Goal: Task Accomplishment & Management: Complete application form

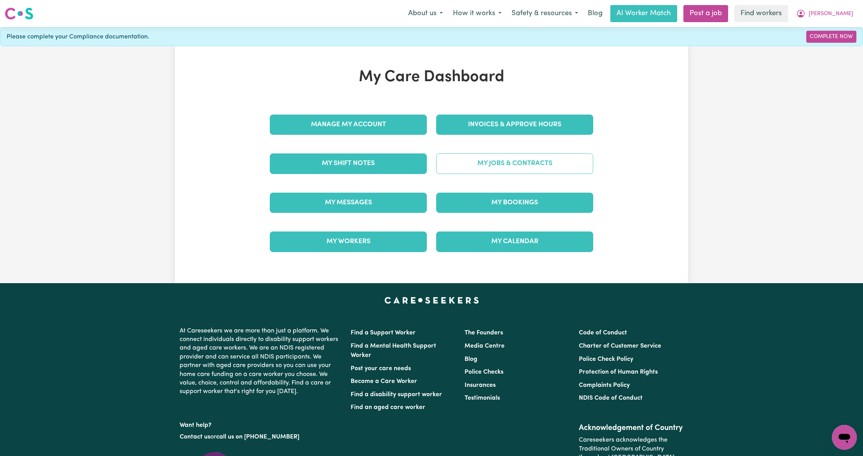
click at [470, 165] on link "My Jobs & Contracts" at bounding box center [514, 164] width 157 height 20
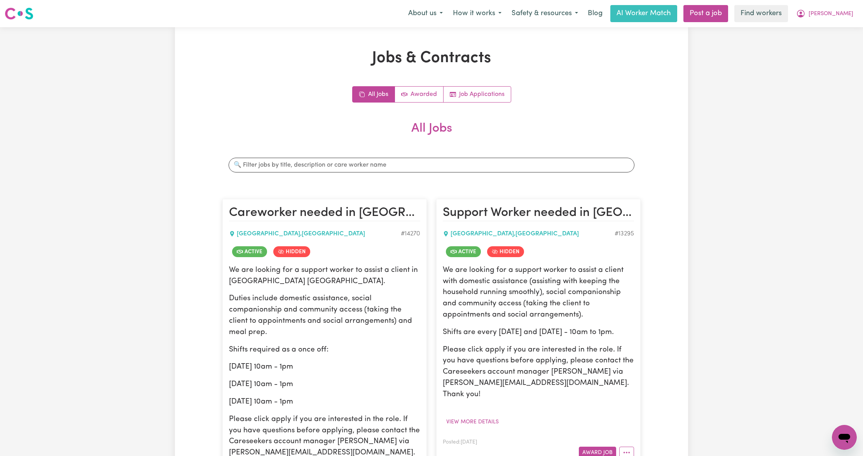
drag, startPoint x: 735, startPoint y: 11, endPoint x: 697, endPoint y: 69, distance: 68.8
click at [696, 76] on div "Jobs & Contracts All Jobs Awarded Job Applications All Jobs Search jobs Carewor…" at bounding box center [431, 305] width 863 height 556
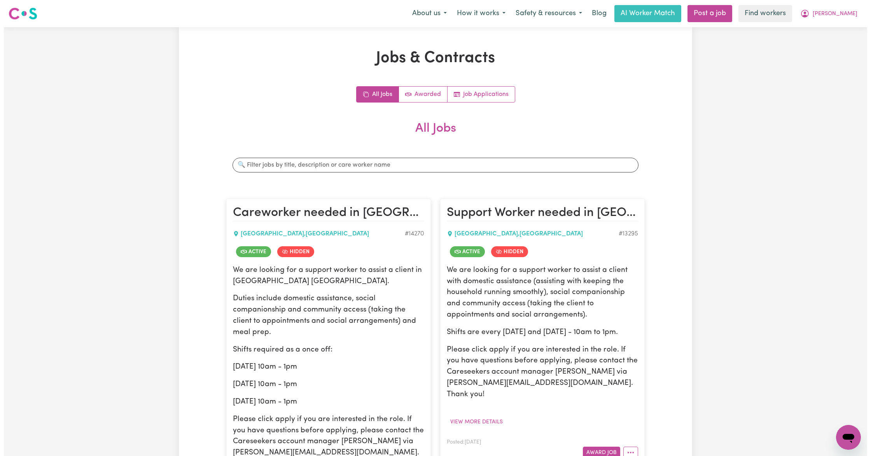
scroll to position [103, 0]
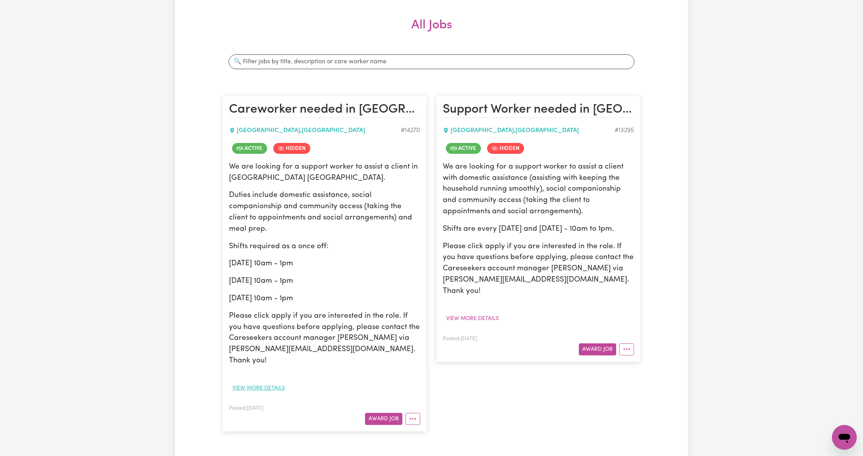
click at [252, 383] on button "View more details" at bounding box center [258, 389] width 59 height 12
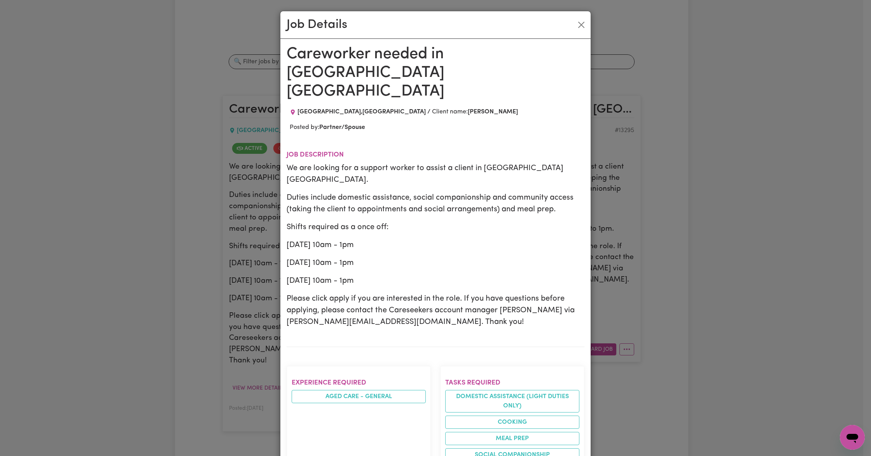
click at [403, 55] on h1 "Careworker needed in [GEOGRAPHIC_DATA] [GEOGRAPHIC_DATA]" at bounding box center [436, 73] width 298 height 56
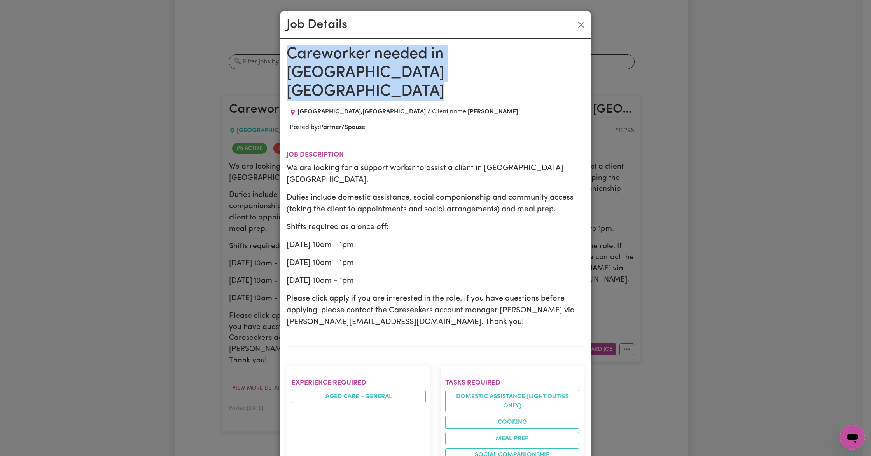
click at [403, 55] on h1 "Careworker needed in [GEOGRAPHIC_DATA] [GEOGRAPHIC_DATA]" at bounding box center [436, 73] width 298 height 56
copy h1 "Careworker needed in [GEOGRAPHIC_DATA] [GEOGRAPHIC_DATA]"
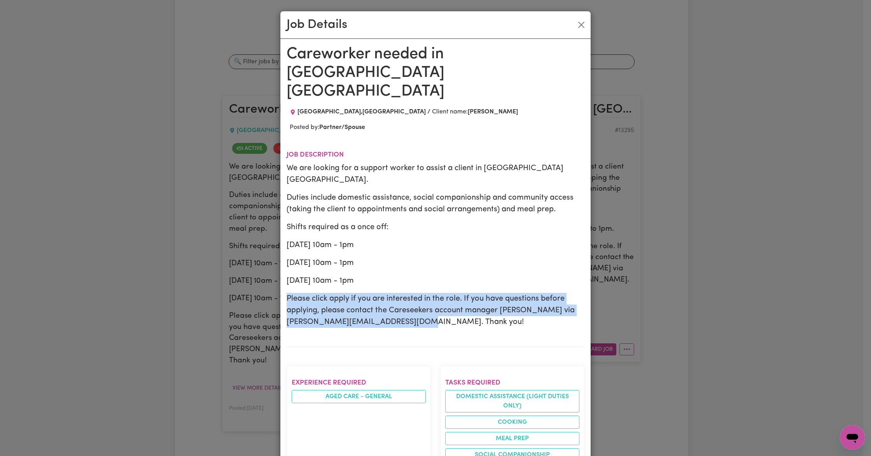
drag, startPoint x: 439, startPoint y: 269, endPoint x: 282, endPoint y: 248, distance: 159.3
copy p "Please click apply if you are interested in the role. If you have questions bef…"
click at [577, 19] on button "Close" at bounding box center [581, 25] width 12 height 12
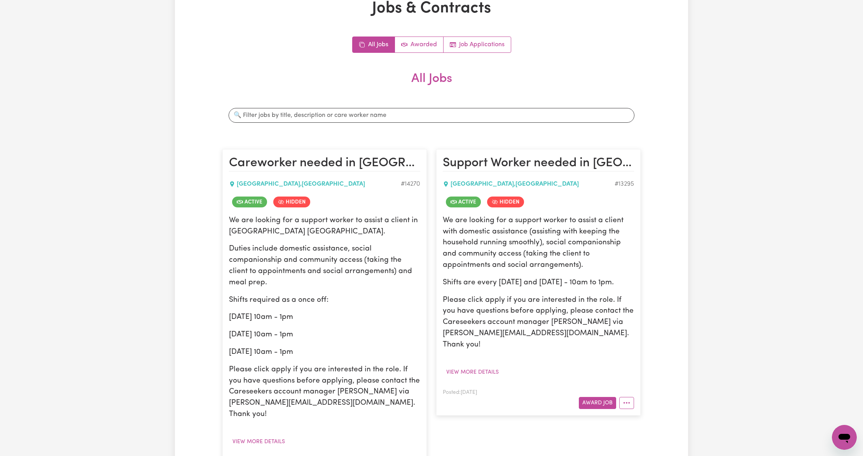
scroll to position [0, 0]
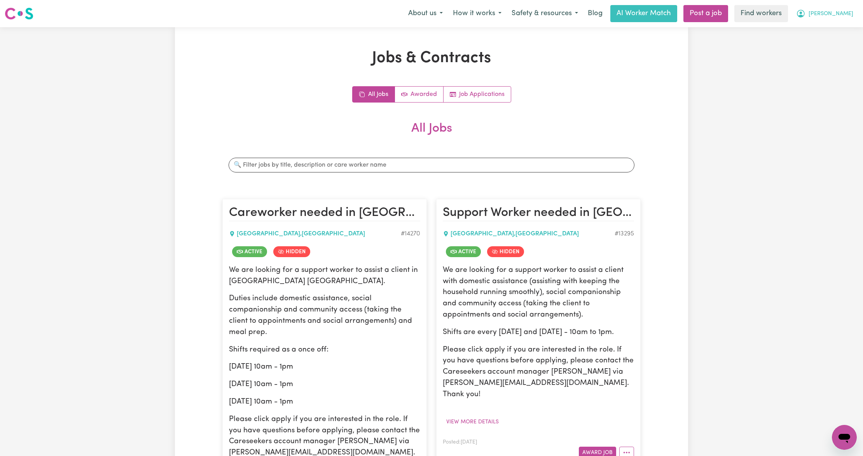
click at [843, 6] on button "[PERSON_NAME]" at bounding box center [824, 13] width 67 height 16
click at [817, 42] on link "Logout" at bounding box center [827, 44] width 61 height 15
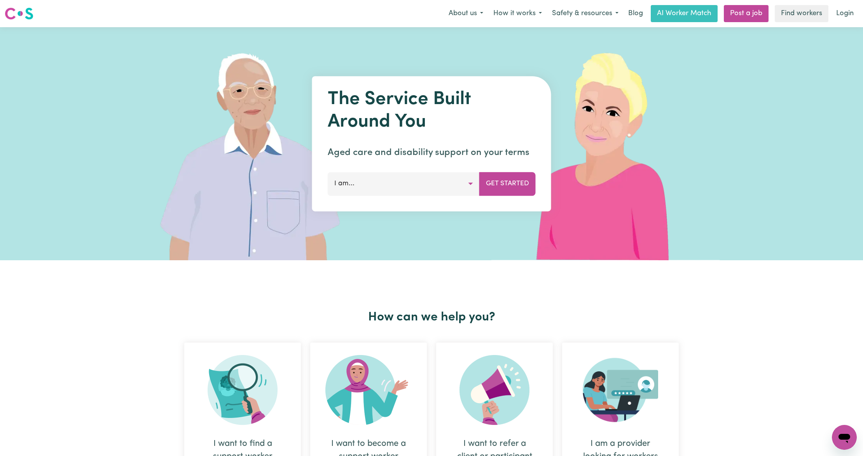
click at [841, 16] on link "Login" at bounding box center [845, 13] width 27 height 17
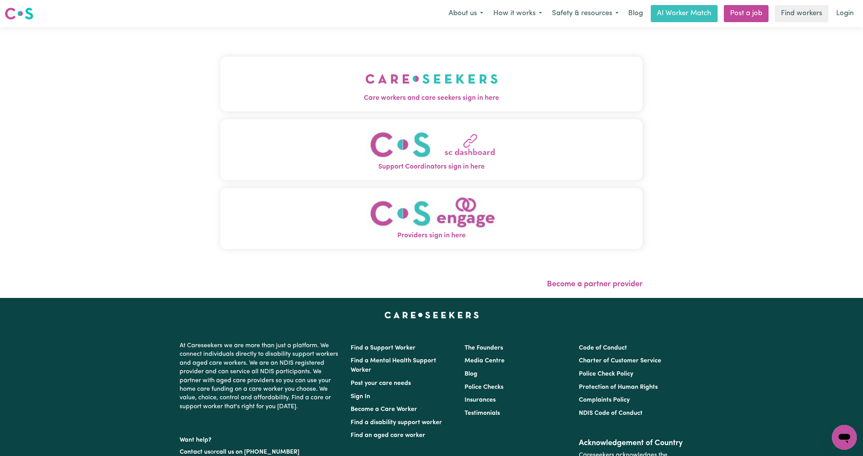
click at [365, 79] on img "Care workers and care seekers sign in here" at bounding box center [431, 79] width 133 height 29
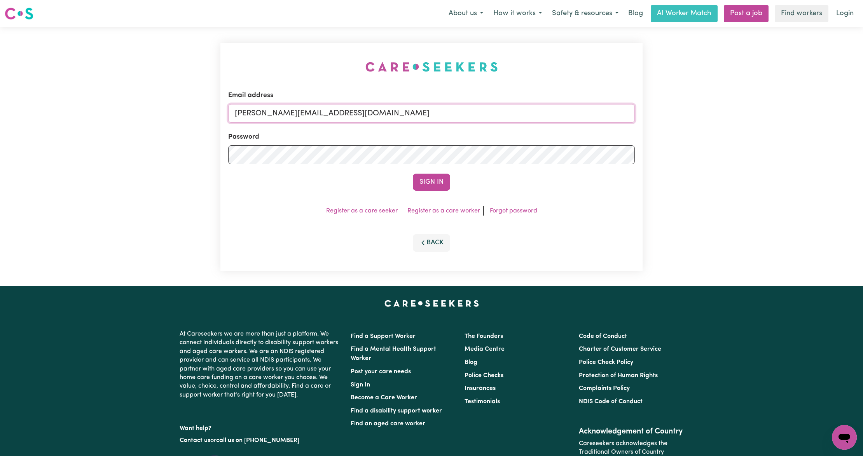
click at [282, 115] on input "[PERSON_NAME][EMAIL_ADDRESS][DOMAIN_NAME]" at bounding box center [431, 113] width 407 height 19
drag, startPoint x: 276, startPoint y: 114, endPoint x: 664, endPoint y: 120, distance: 388.5
click at [664, 120] on div "Email address [EMAIL_ADDRESS][PERSON_NAME][DOMAIN_NAME] Password Sign In Regist…" at bounding box center [431, 156] width 863 height 259
type input "superuser~[EMAIL_ADDRESS][DOMAIN_NAME]"
click at [429, 179] on button "Sign In" at bounding box center [431, 182] width 37 height 17
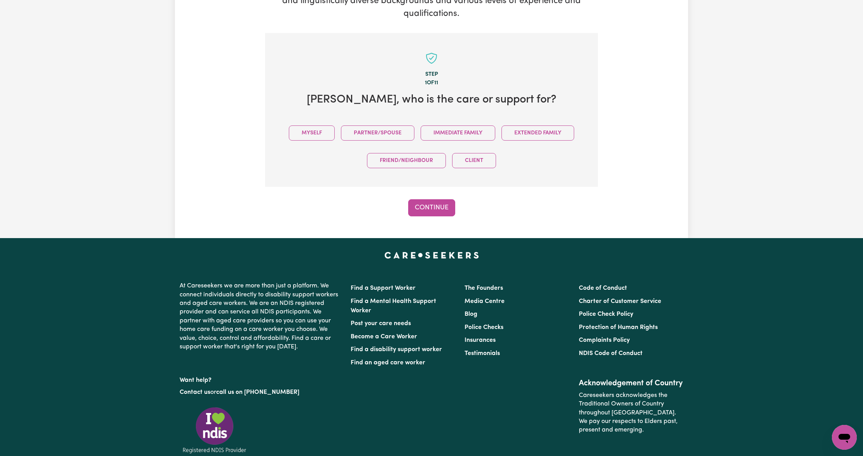
scroll to position [157, 0]
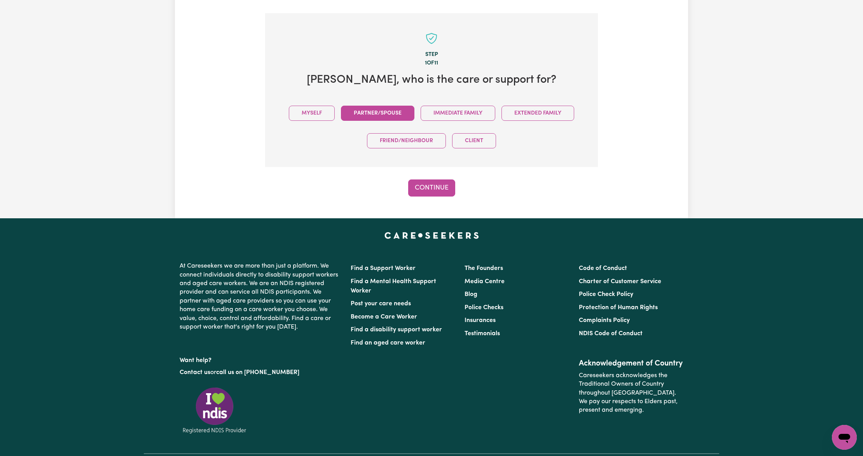
click at [355, 113] on button "Partner/Spouse" at bounding box center [377, 113] width 73 height 15
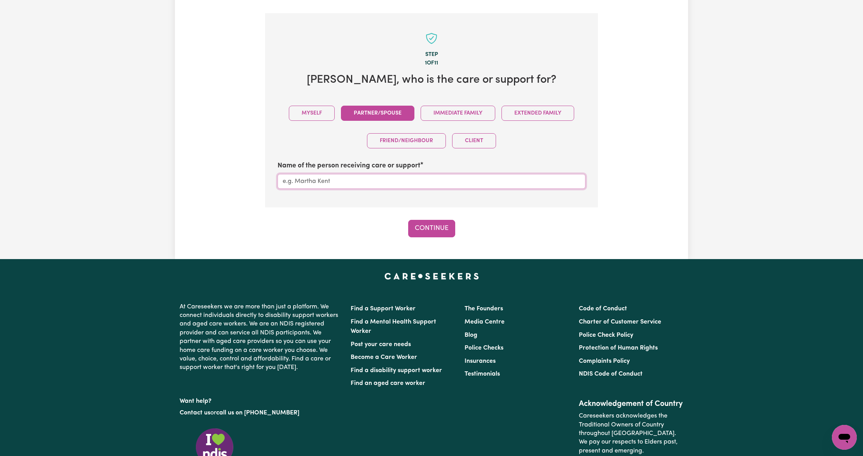
click at [374, 185] on input "Name of the person receiving care or support" at bounding box center [432, 181] width 308 height 15
type input "[PERSON_NAME]"
click at [446, 225] on button "Continue" at bounding box center [431, 228] width 47 height 17
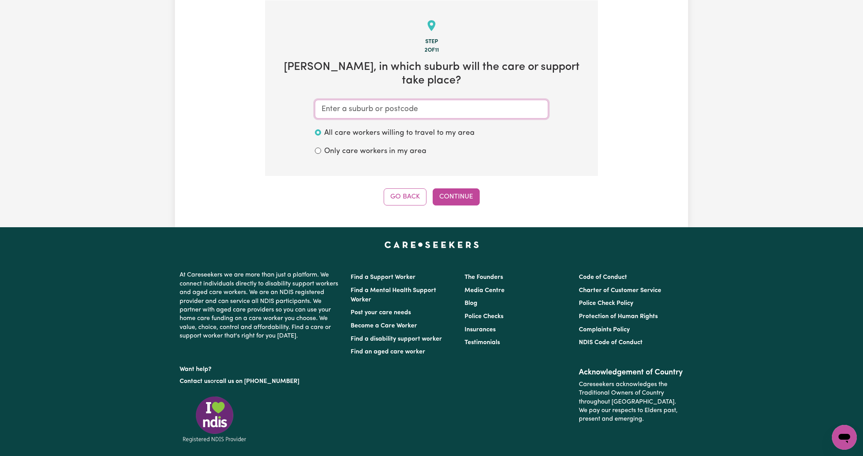
click at [404, 100] on input "text" at bounding box center [431, 109] width 233 height 19
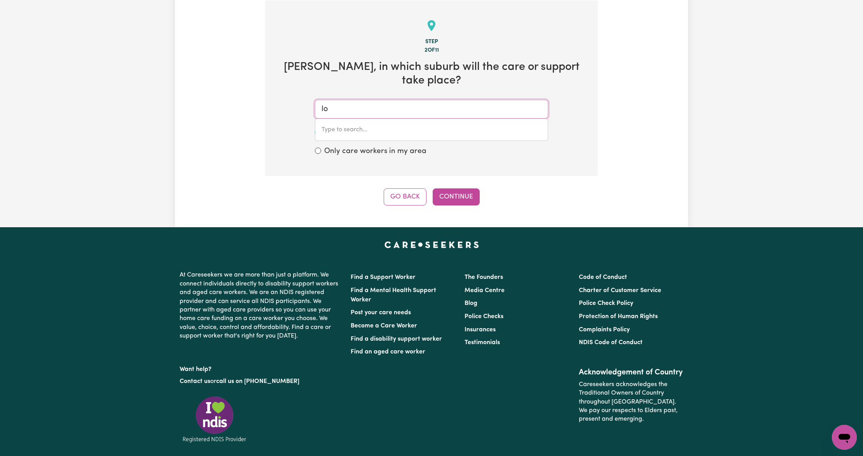
type input "lon"
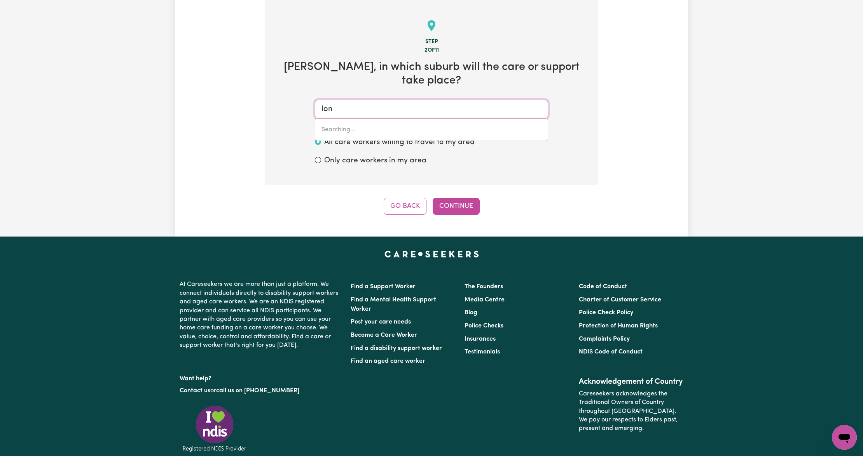
type input "lonDON LAKES, Tasmania, 7140"
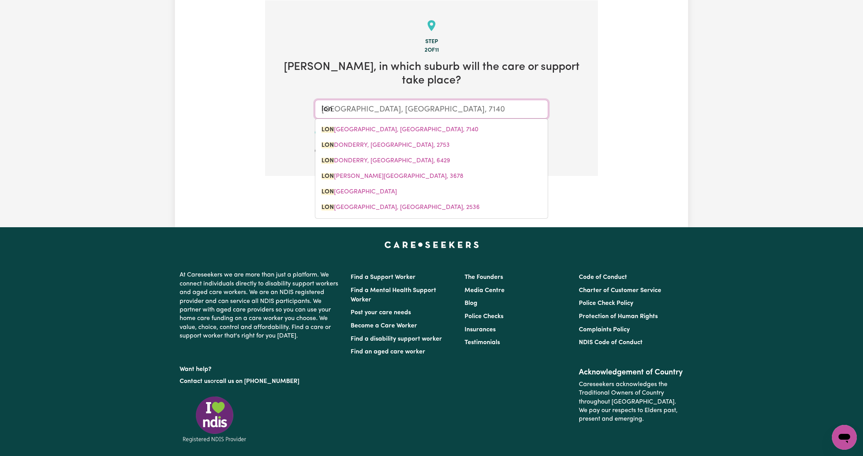
type input "long"
type input "long BEACH, New South Wales, 2536"
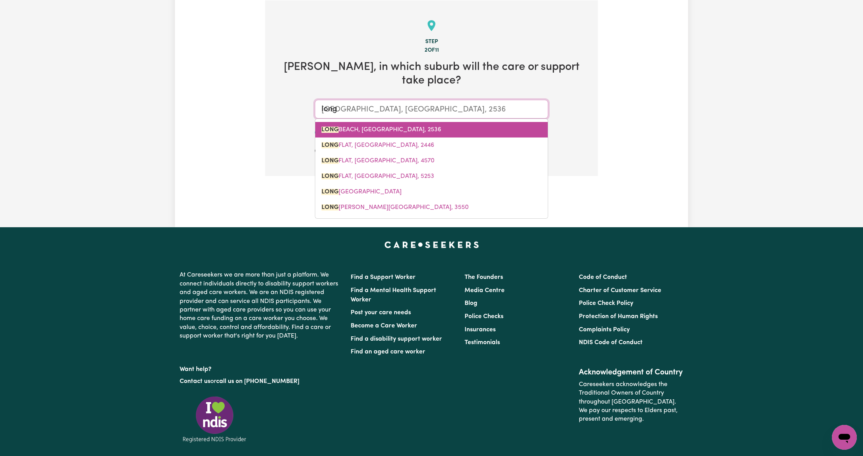
type input "longu"
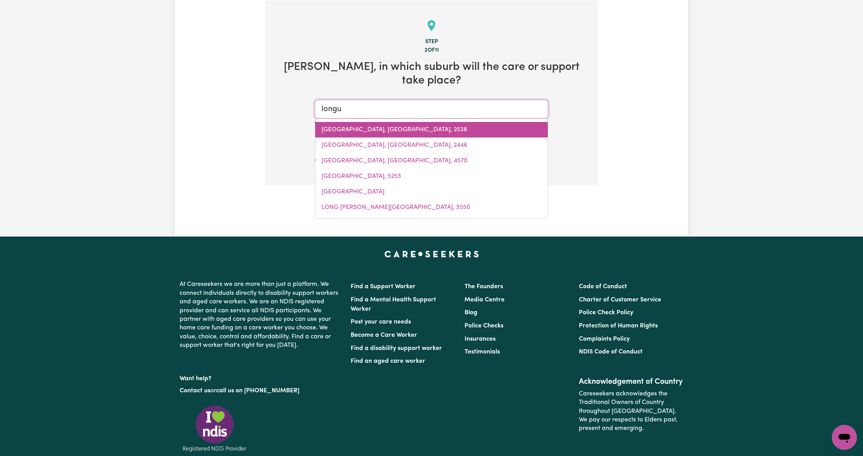
type input "longuEVILLE, New South Wales, 2066"
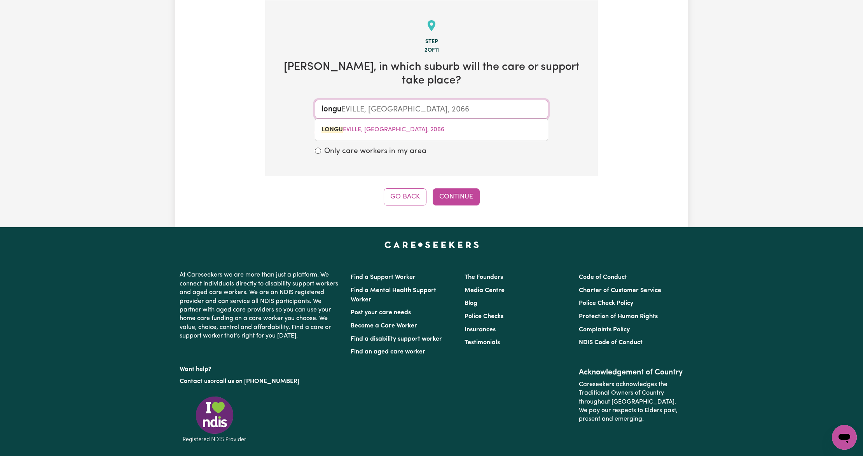
click at [416, 122] on link "LONGU EVILLE, New South Wales, 2066" at bounding box center [431, 130] width 233 height 16
type input "LONGUEVILLE, New South Wales, 2066"
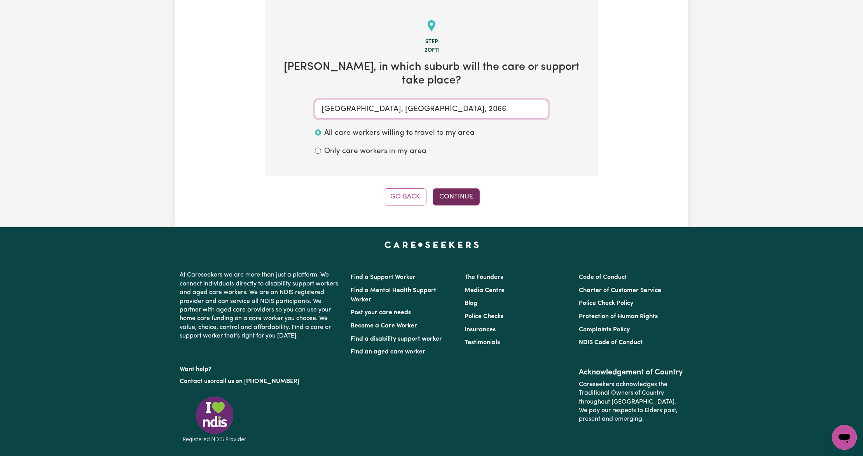
type input "LONGUEVILLE, New South Wales, 2066"
click at [468, 189] on button "Continue" at bounding box center [456, 197] width 47 height 17
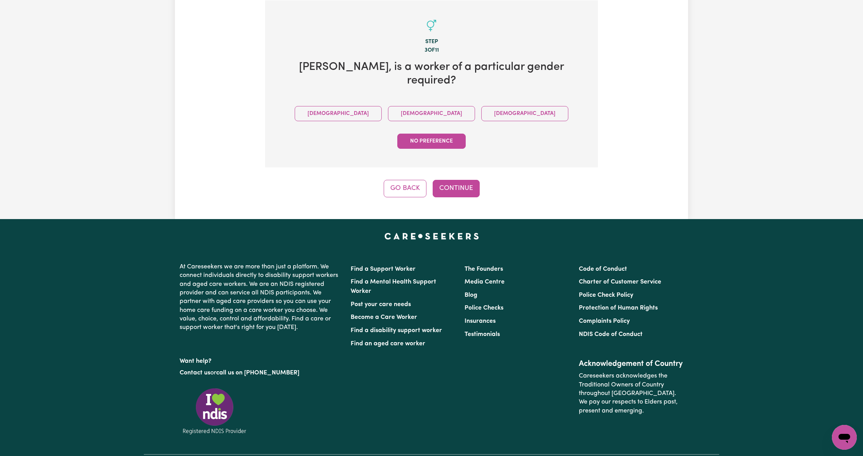
drag, startPoint x: 391, startPoint y: 93, endPoint x: 454, endPoint y: 131, distance: 73.6
click at [391, 106] on button "Female" at bounding box center [431, 113] width 87 height 15
click at [459, 180] on button "Continue" at bounding box center [456, 188] width 47 height 17
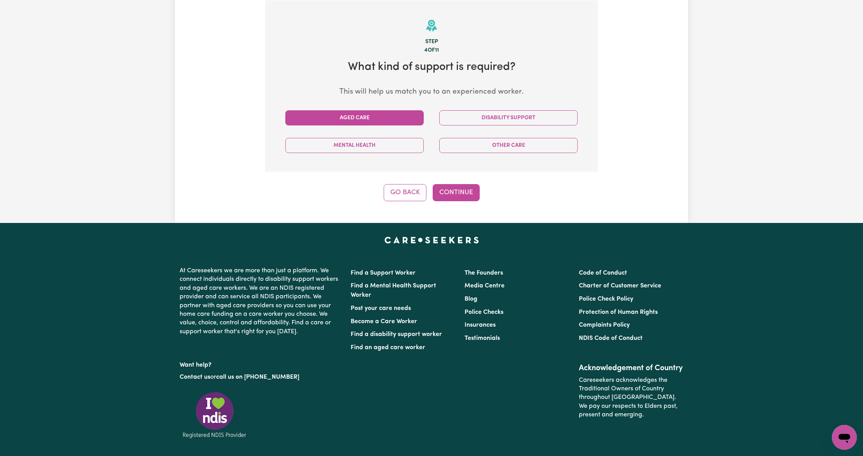
click at [391, 114] on button "Aged Care" at bounding box center [354, 117] width 138 height 15
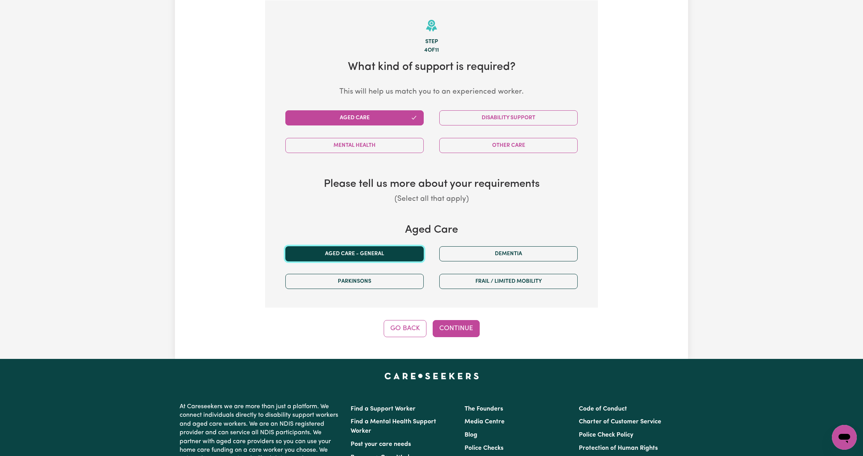
click at [383, 252] on button "Aged care - General" at bounding box center [354, 254] width 138 height 15
click at [466, 326] on button "Continue" at bounding box center [456, 328] width 47 height 17
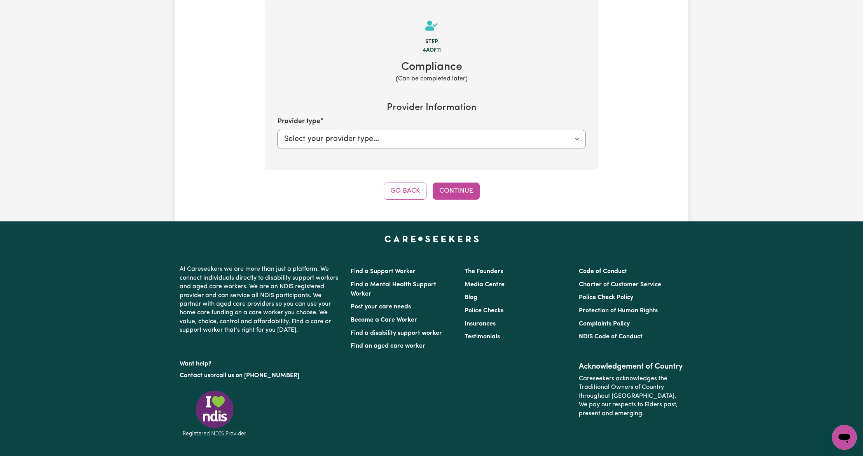
select select "AGED_HOME_CARE"
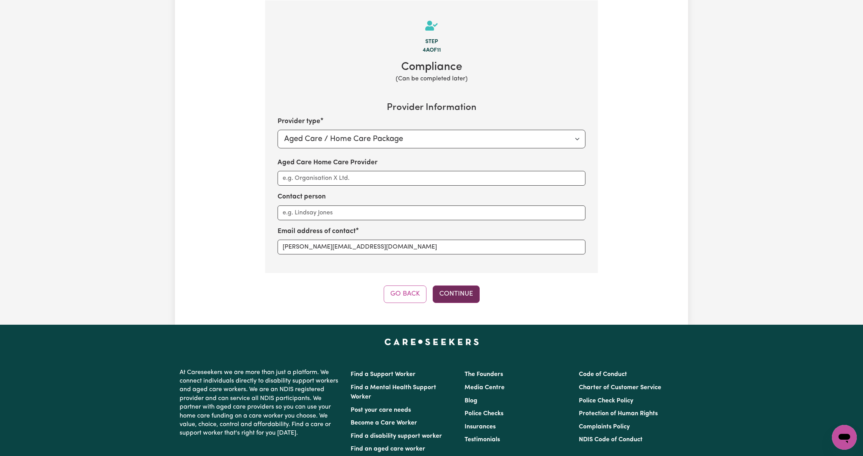
click at [459, 291] on button "Continue" at bounding box center [456, 294] width 47 height 17
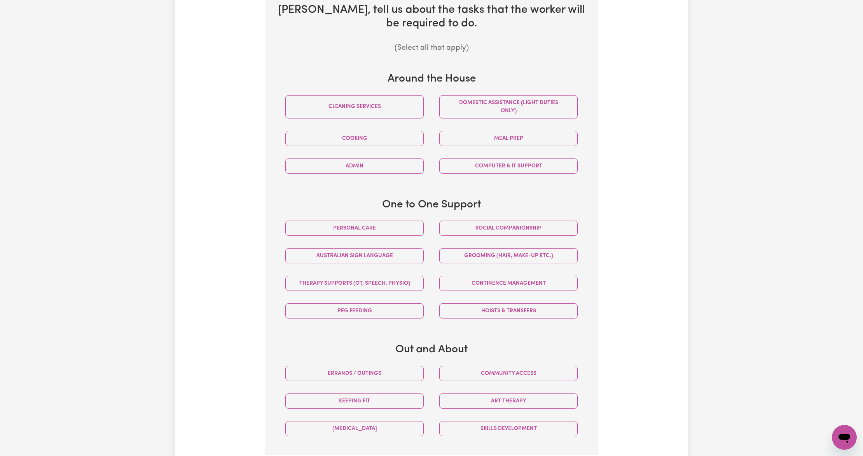
scroll to position [325, 0]
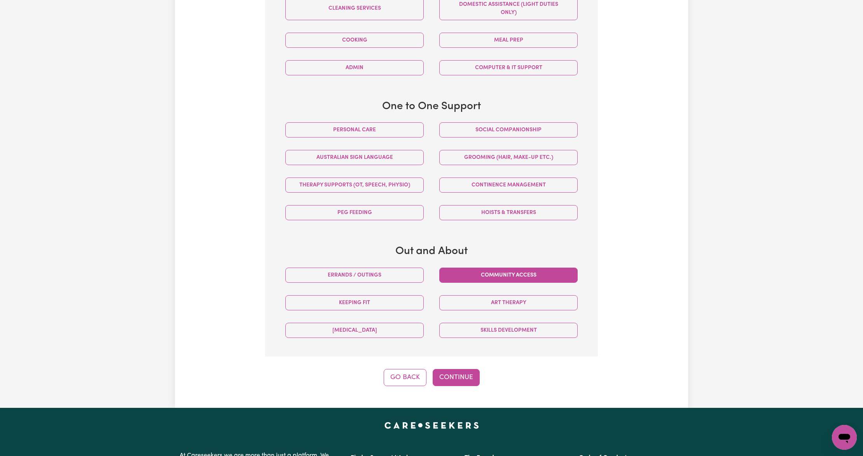
click at [491, 276] on button "Community access" at bounding box center [508, 275] width 138 height 15
click at [390, 302] on button "Keeping fit" at bounding box center [354, 302] width 138 height 15
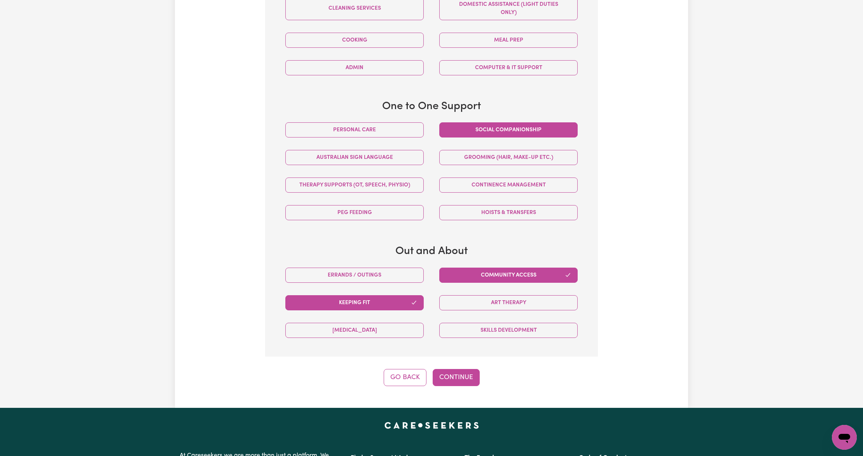
click at [450, 137] on button "Social companionship" at bounding box center [508, 129] width 138 height 15
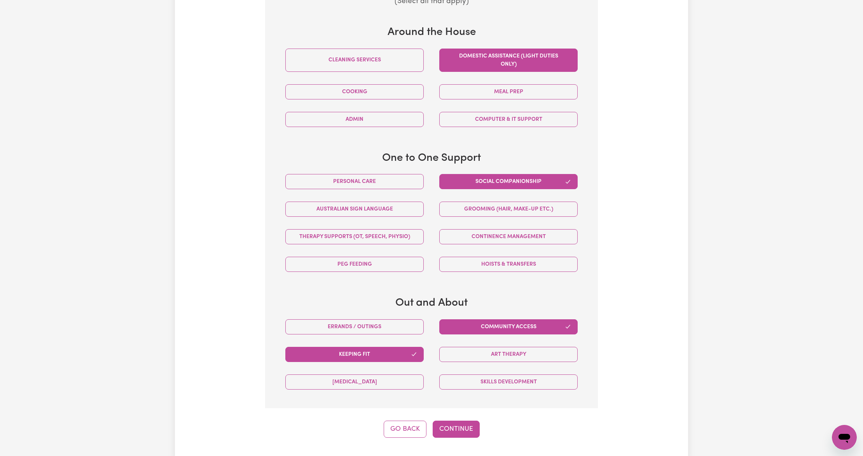
click at [469, 52] on button "Domestic assistance (light duties only)" at bounding box center [508, 60] width 138 height 23
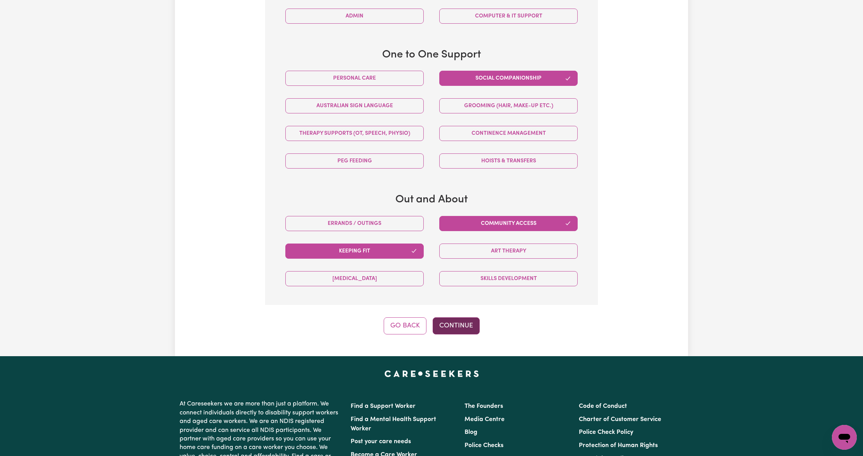
click at [456, 325] on button "Continue" at bounding box center [456, 326] width 47 height 17
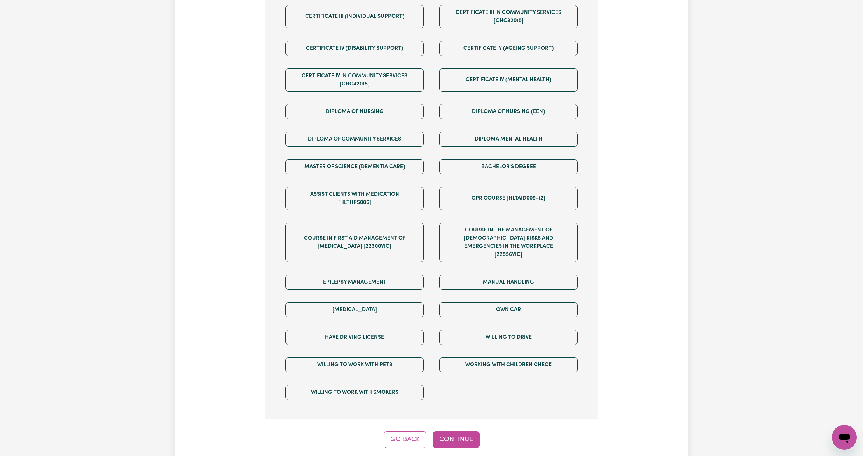
scroll to position [325, 0]
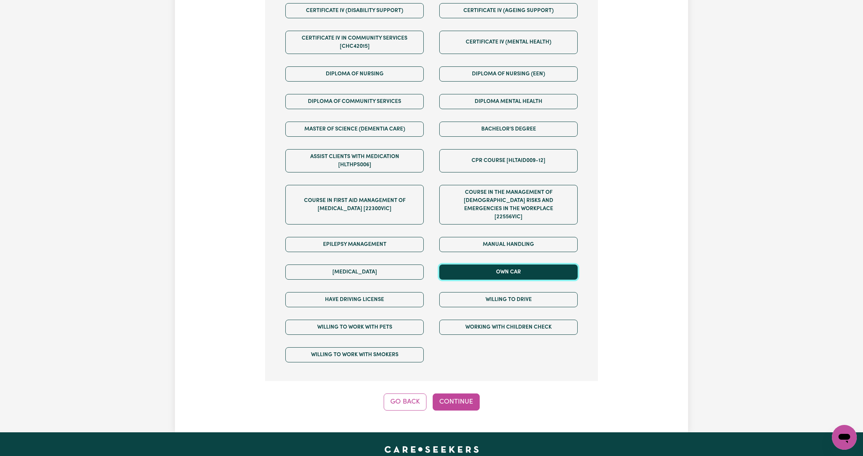
click at [530, 267] on button "Own Car" at bounding box center [508, 272] width 138 height 15
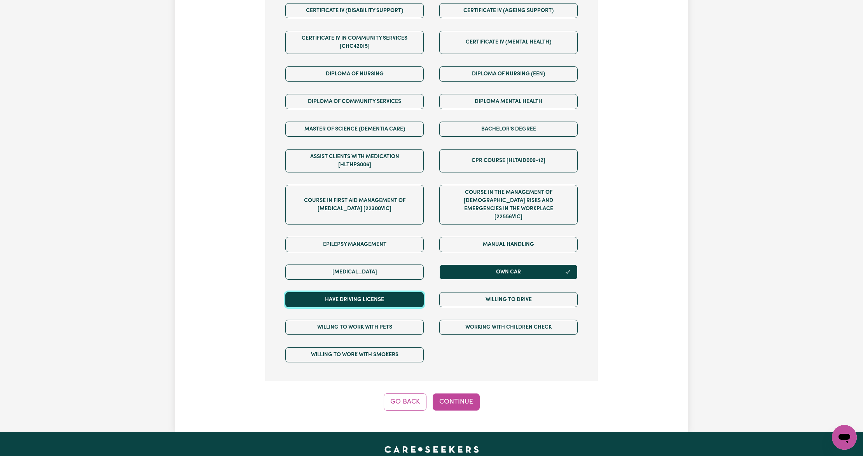
click at [417, 292] on button "Have driving license" at bounding box center [354, 299] width 138 height 15
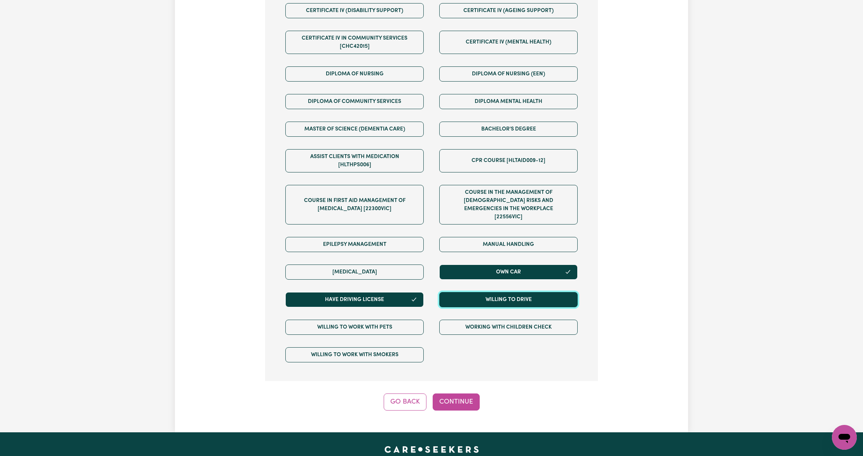
click at [454, 292] on button "Willing to drive" at bounding box center [508, 299] width 138 height 15
click at [461, 400] on button "Continue" at bounding box center [456, 402] width 47 height 17
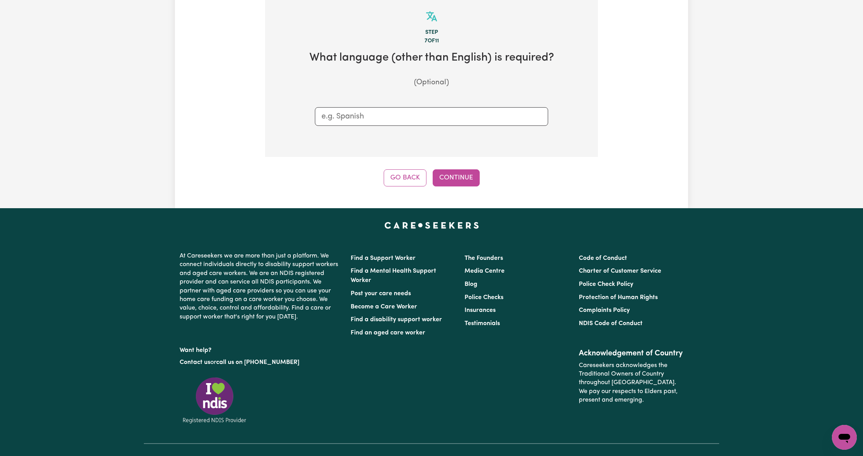
scroll to position [170, 0]
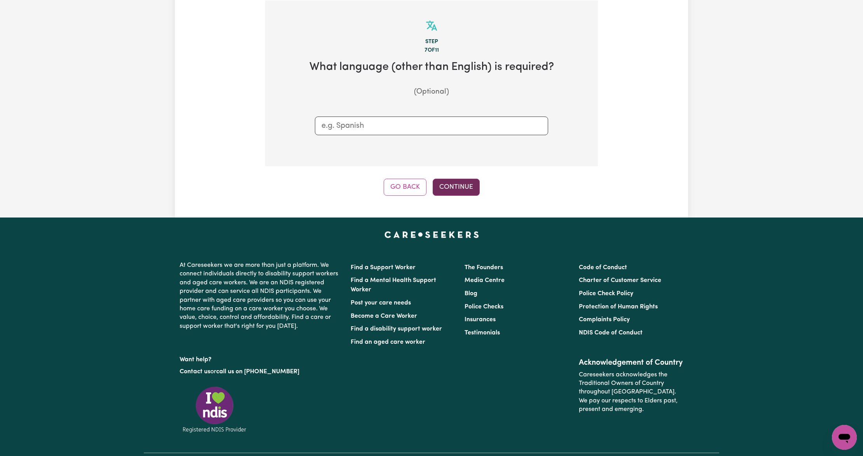
click at [447, 184] on button "Continue" at bounding box center [456, 187] width 47 height 17
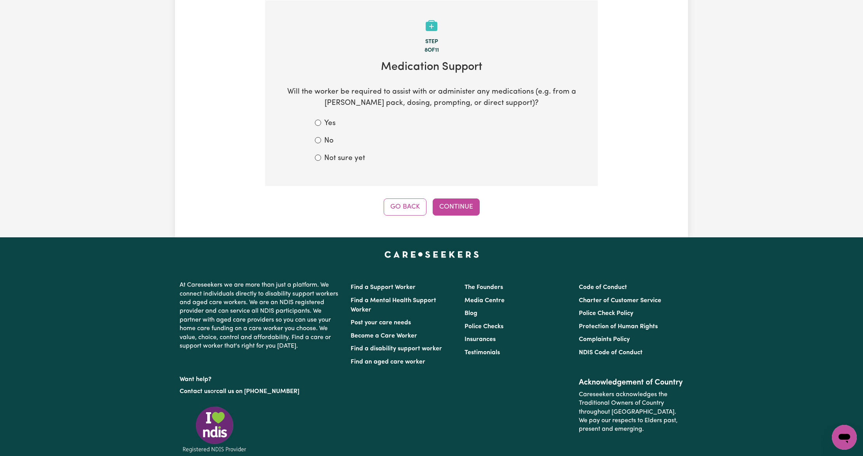
click at [331, 141] on label "No" at bounding box center [328, 141] width 9 height 11
click at [321, 141] on input "No" at bounding box center [318, 140] width 6 height 6
radio input "true"
click at [444, 204] on button "Continue" at bounding box center [456, 207] width 47 height 17
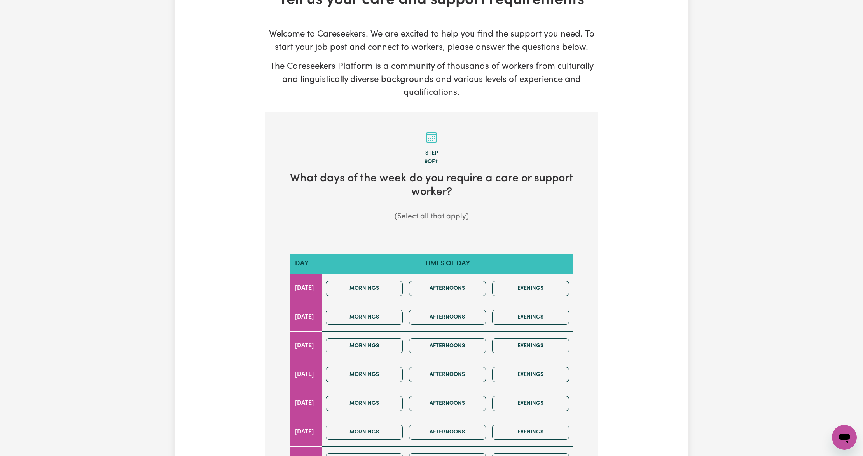
scroll to position [207, 0]
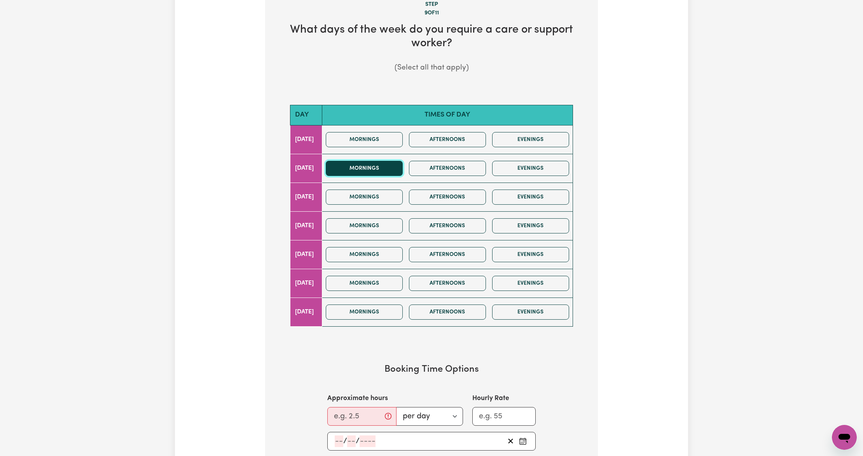
click at [392, 167] on button "Mornings" at bounding box center [364, 168] width 77 height 15
click at [384, 231] on button "Mornings" at bounding box center [364, 226] width 77 height 15
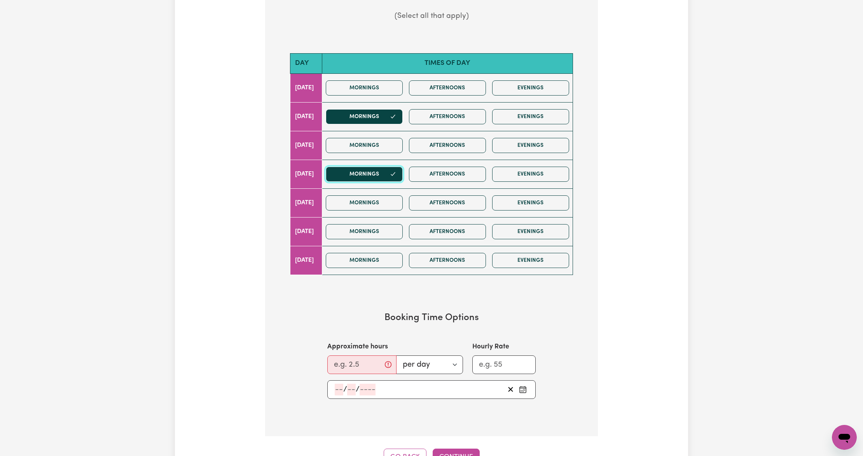
click at [386, 168] on button "Mornings" at bounding box center [364, 174] width 77 height 15
click at [392, 211] on button "Mornings" at bounding box center [364, 203] width 77 height 15
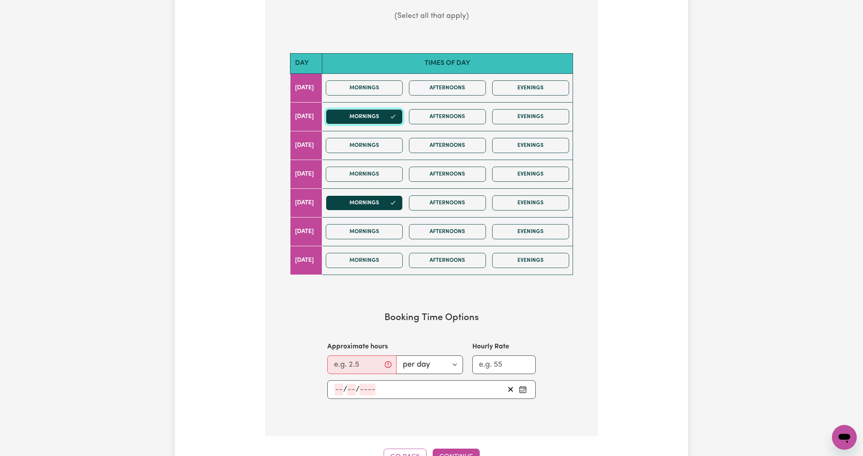
click at [389, 115] on button "Mornings" at bounding box center [364, 116] width 77 height 15
click at [379, 147] on button "Mornings" at bounding box center [364, 145] width 77 height 15
click at [361, 369] on input "Approximate hours" at bounding box center [361, 365] width 69 height 19
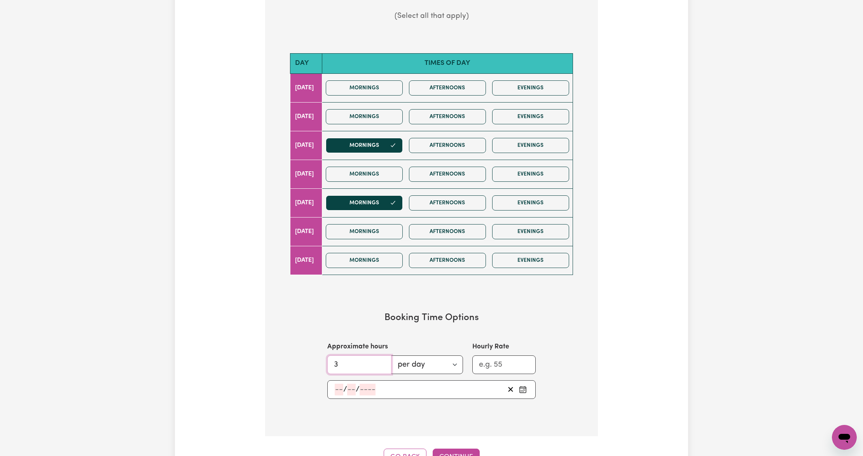
type input "3"
click at [455, 396] on div "/ /" at bounding box center [419, 390] width 171 height 12
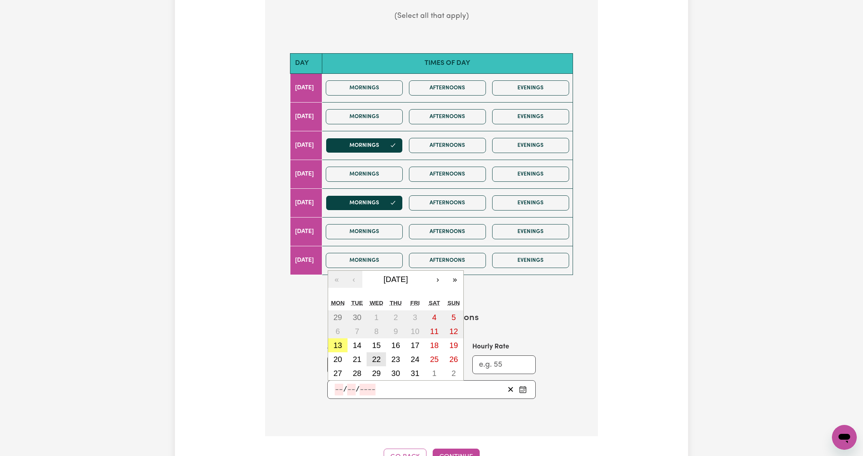
click at [378, 358] on abbr "22" at bounding box center [376, 359] width 9 height 9
type input "2025-10-22"
type input "22"
type input "10"
type input "2025"
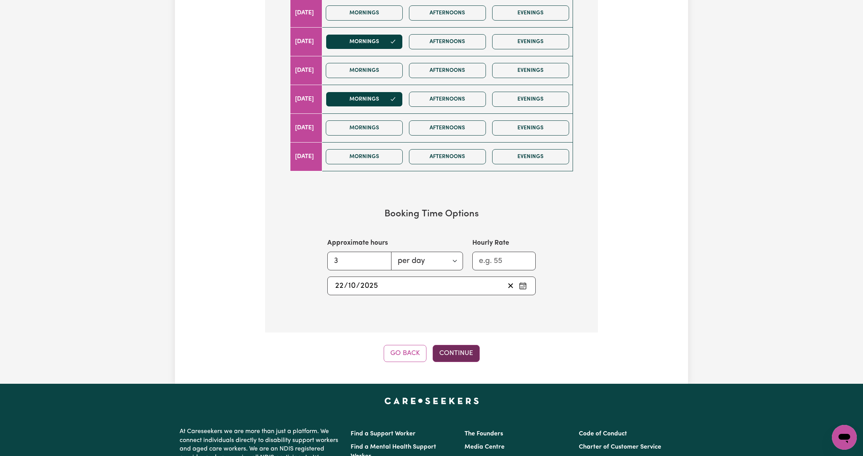
click at [453, 353] on button "Continue" at bounding box center [456, 353] width 47 height 17
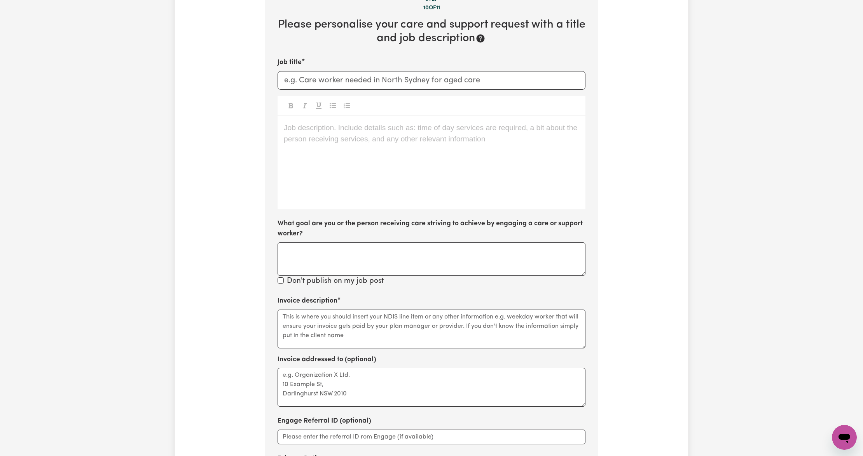
scroll to position [170, 0]
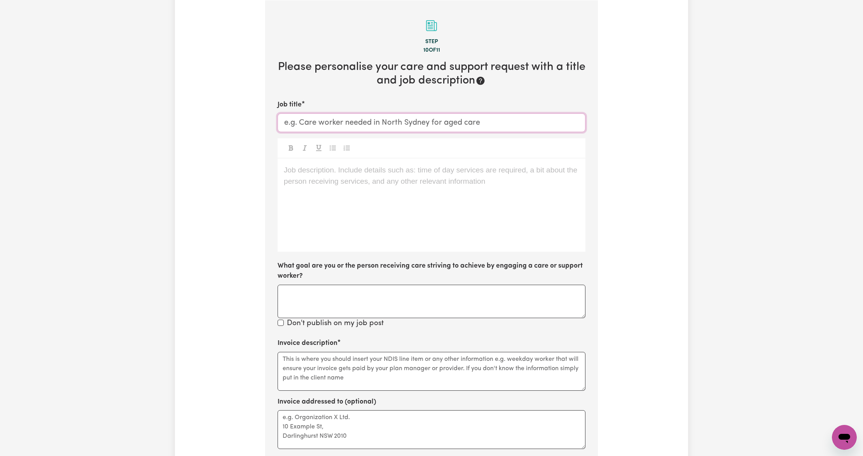
click at [431, 117] on input "Job title" at bounding box center [432, 123] width 308 height 19
paste input "Careworker needed in [GEOGRAPHIC_DATA] [GEOGRAPHIC_DATA]"
type input "Careworker needed in [GEOGRAPHIC_DATA] [GEOGRAPHIC_DATA]"
click at [356, 185] on div "Job description. Include details such as: time of day services are required, a …" at bounding box center [432, 205] width 308 height 93
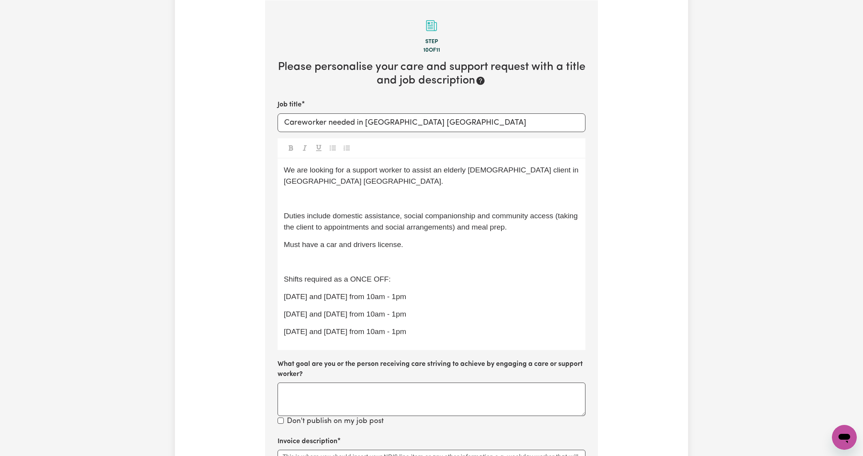
click at [477, 332] on p "Wednesday 5/11 and Friday 7/11 from 10am - 1pm" at bounding box center [431, 332] width 295 height 11
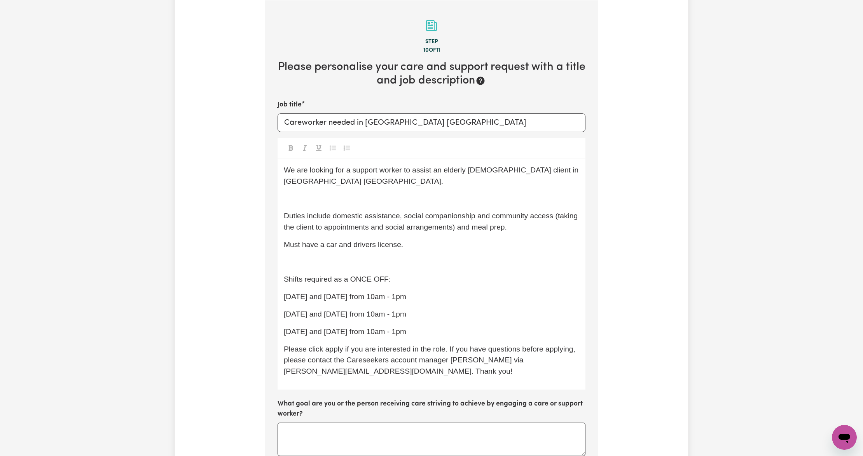
click at [374, 268] on p "﻿" at bounding box center [431, 262] width 295 height 11
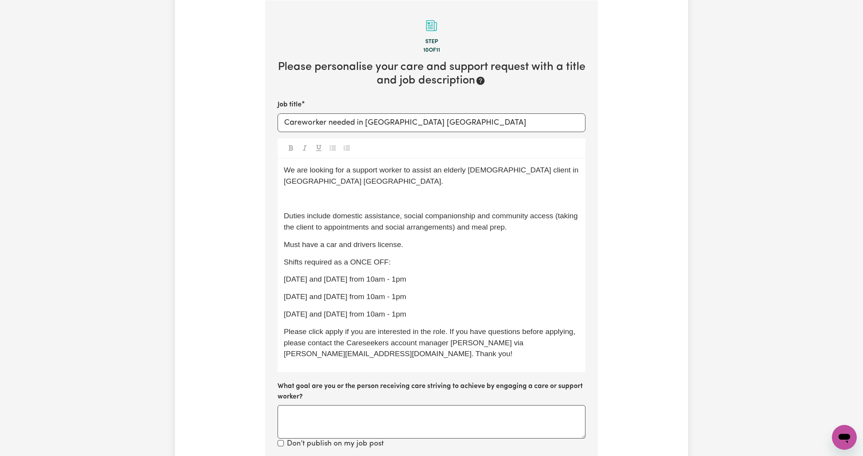
click at [338, 199] on p "﻿" at bounding box center [431, 198] width 295 height 11
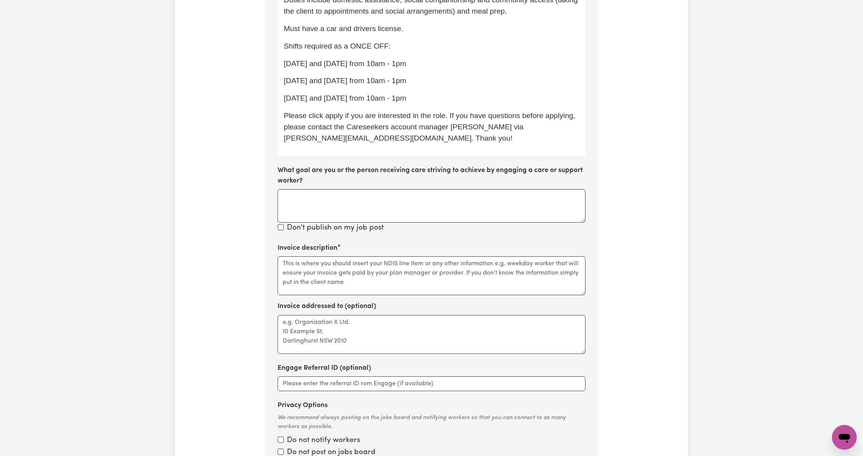
scroll to position [377, 0]
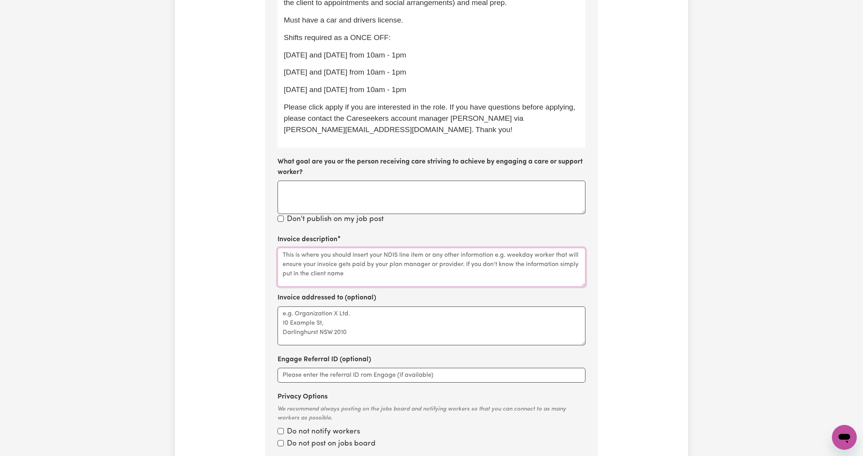
click at [304, 263] on textarea "Invoice description" at bounding box center [432, 267] width 308 height 39
paste textarea "Marshbaum"
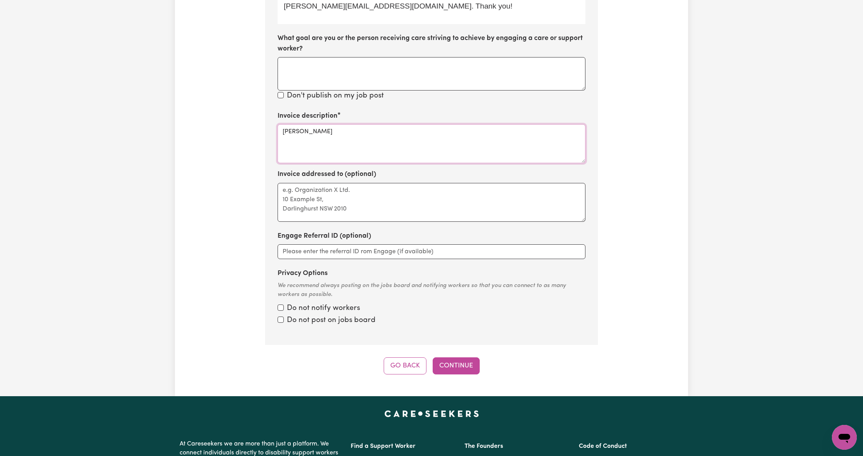
scroll to position [533, 0]
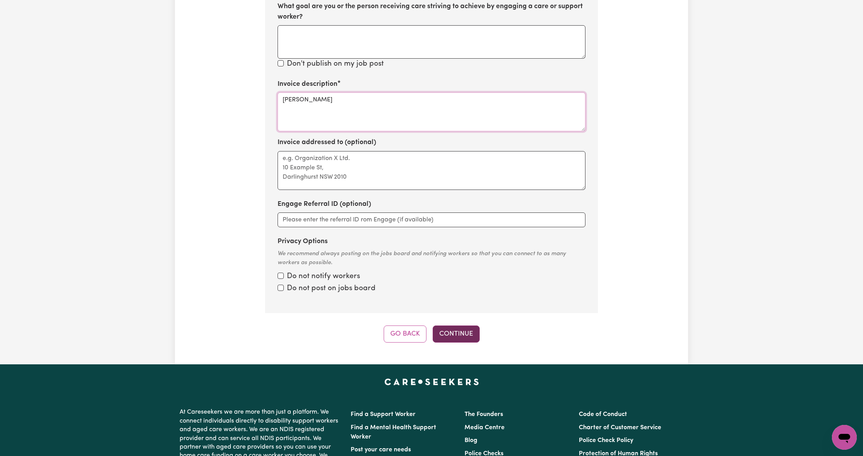
type textarea "Ellen Marshbaum"
click at [456, 333] on button "Continue" at bounding box center [456, 334] width 47 height 17
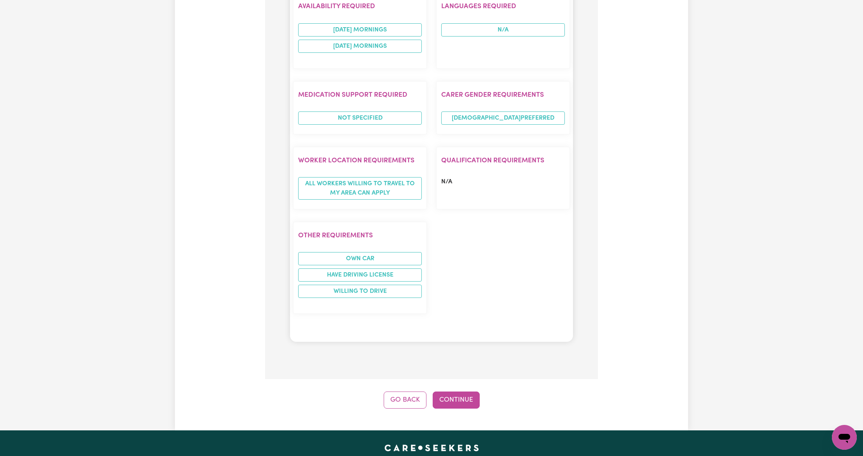
scroll to position [844, 0]
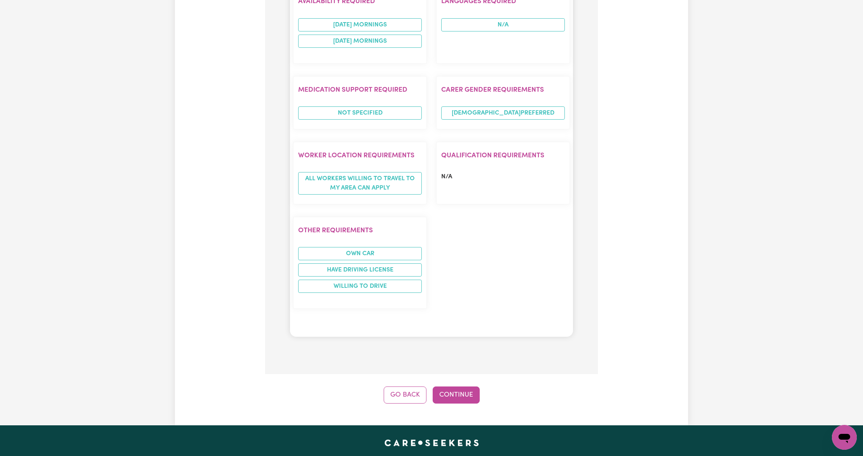
click at [460, 387] on button "Continue" at bounding box center [456, 395] width 47 height 17
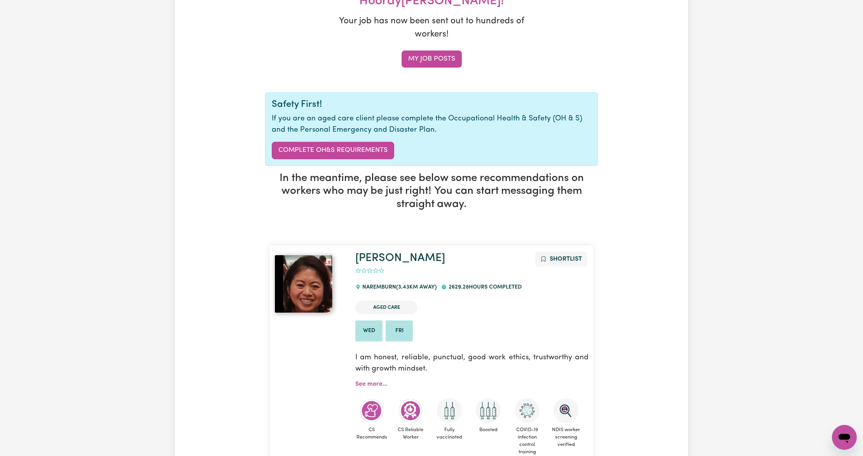
scroll to position [0, 0]
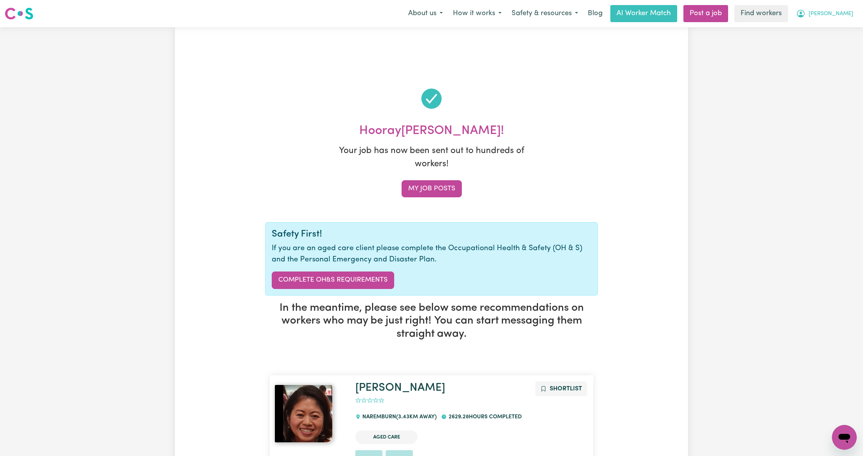
click at [838, 9] on button "[PERSON_NAME]" at bounding box center [824, 13] width 67 height 16
click at [825, 33] on link "My Dashboard" at bounding box center [827, 30] width 61 height 15
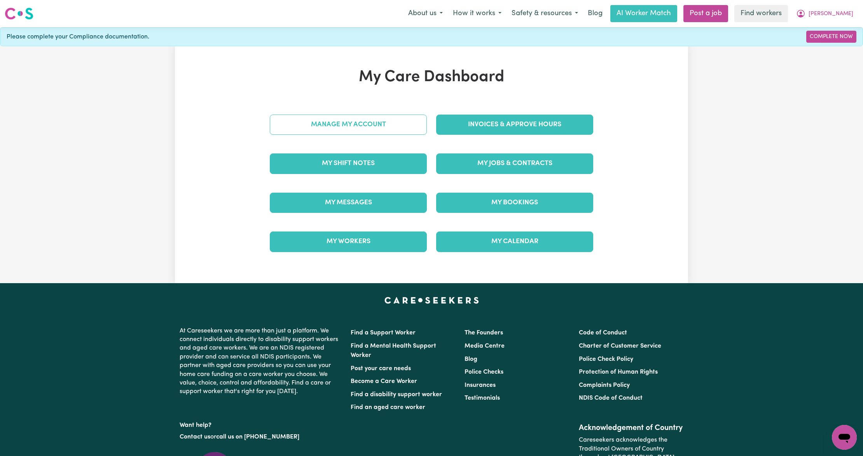
click at [332, 124] on link "Manage My Account" at bounding box center [348, 125] width 157 height 20
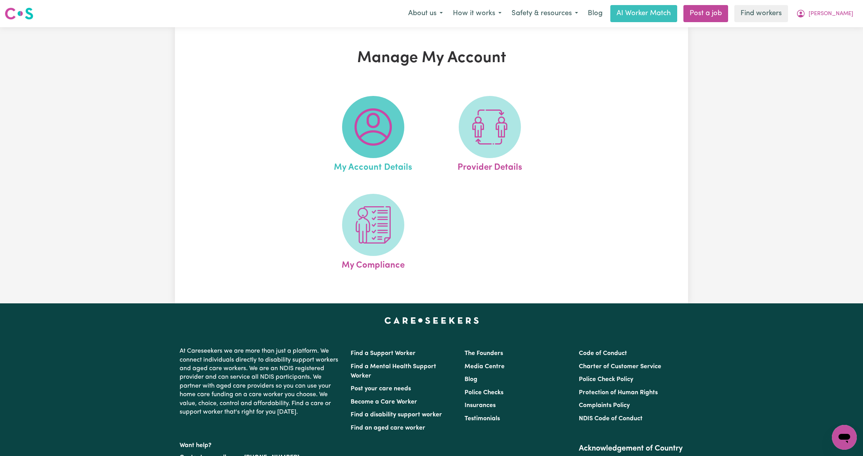
click at [372, 123] on img at bounding box center [373, 126] width 37 height 37
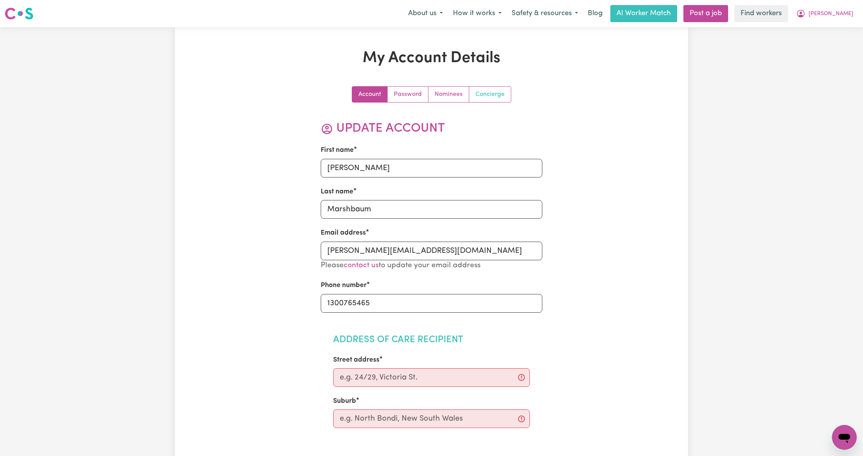
click at [499, 94] on link "Concierge" at bounding box center [490, 95] width 42 height 16
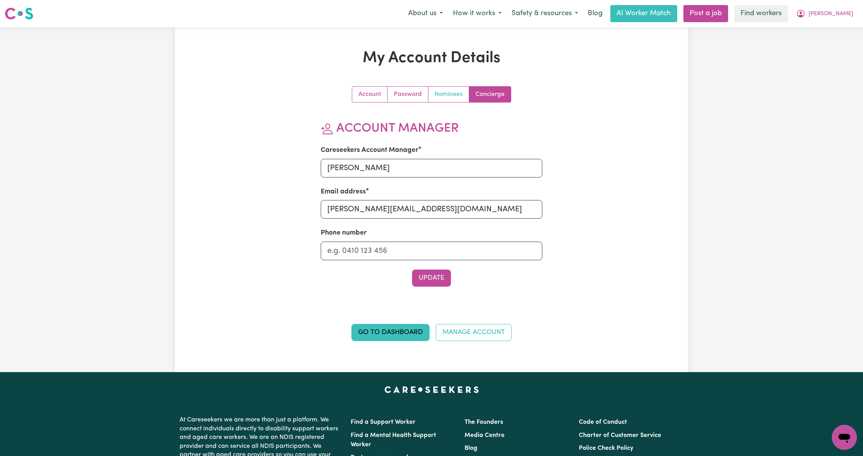
click at [455, 93] on link "Nominees" at bounding box center [448, 95] width 41 height 16
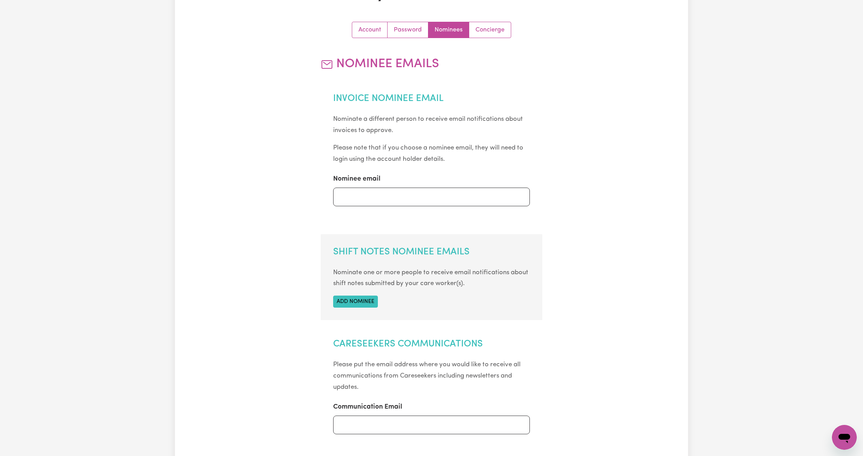
scroll to position [52, 0]
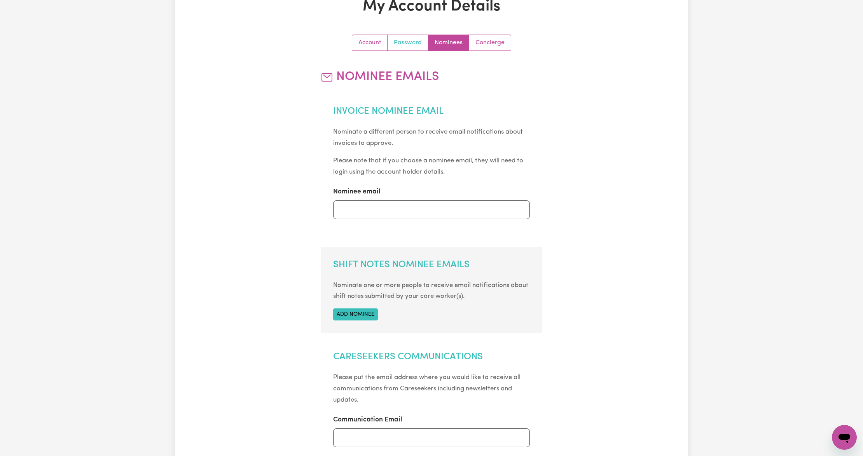
click at [408, 44] on link "Password" at bounding box center [408, 43] width 41 height 16
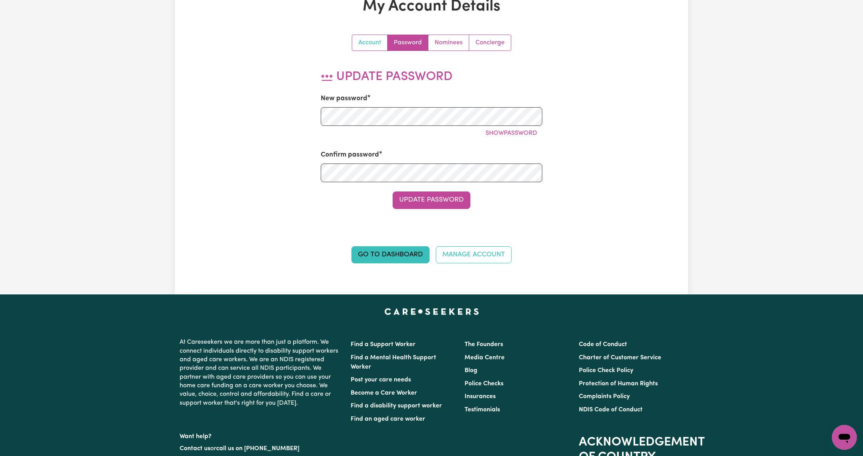
click at [380, 38] on link "Account" at bounding box center [369, 43] width 35 height 16
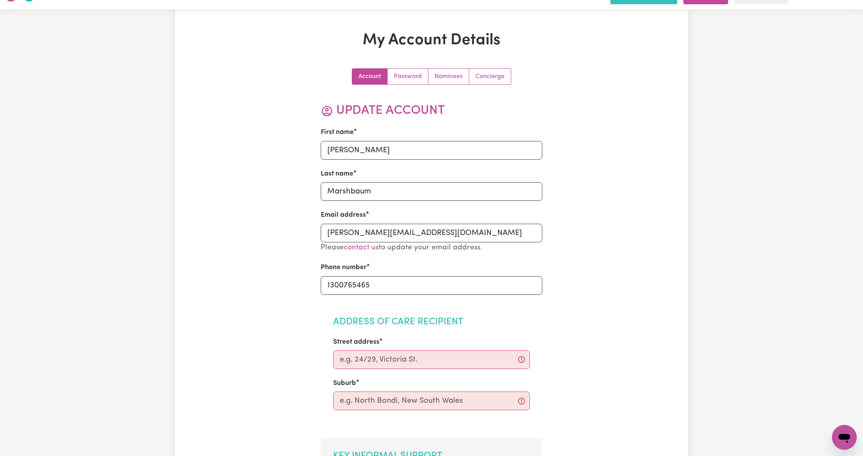
scroll to position [0, 0]
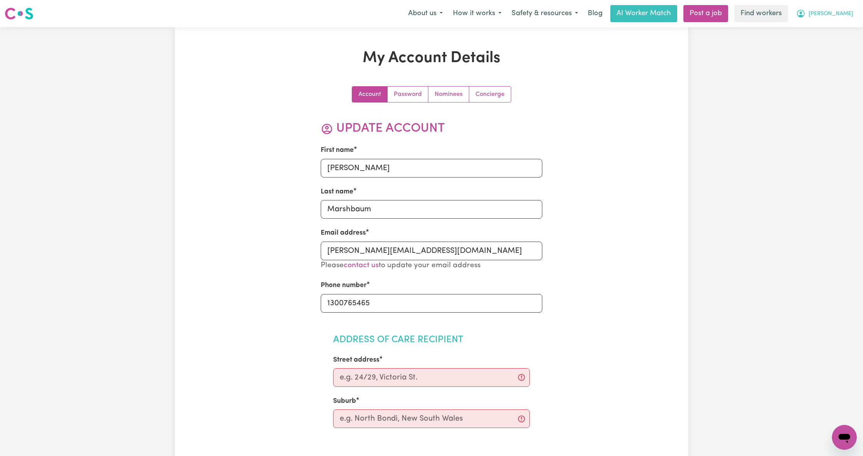
click at [845, 16] on span "[PERSON_NAME]" at bounding box center [831, 14] width 45 height 9
click at [833, 26] on link "My Dashboard" at bounding box center [827, 30] width 61 height 15
